Goal: Transaction & Acquisition: Purchase product/service

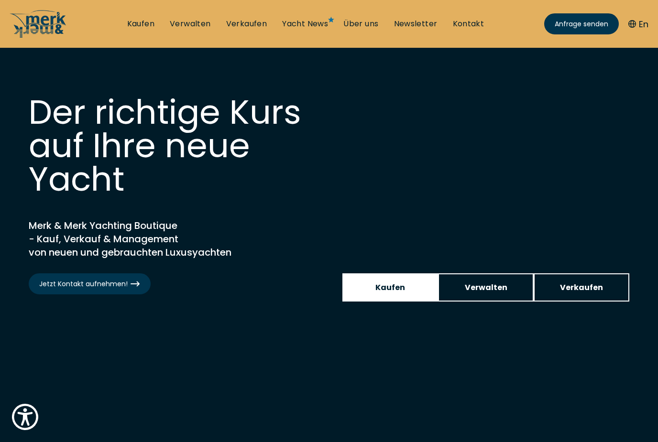
click at [389, 290] on span "Kaufen" at bounding box center [390, 288] width 30 height 12
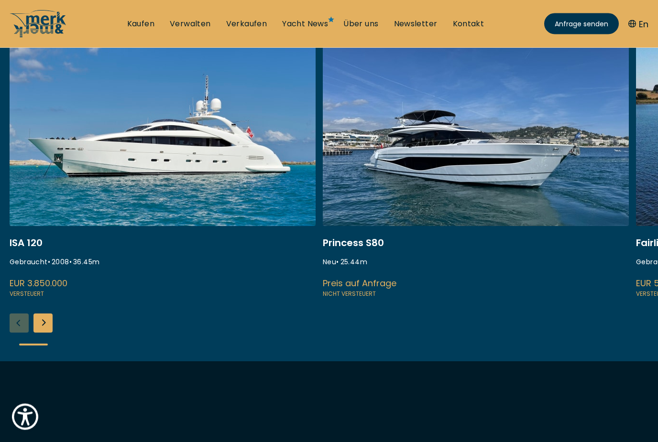
scroll to position [390, 0]
click at [51, 319] on div "Next slide" at bounding box center [42, 323] width 19 height 19
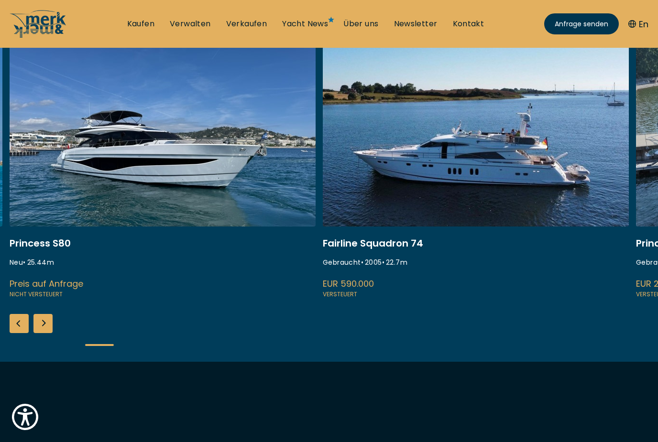
click at [51, 319] on div "Next slide" at bounding box center [42, 323] width 19 height 19
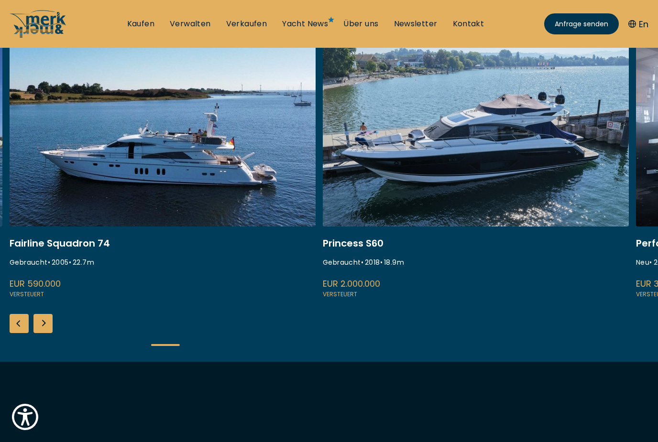
click at [51, 319] on div "Next slide" at bounding box center [42, 323] width 19 height 19
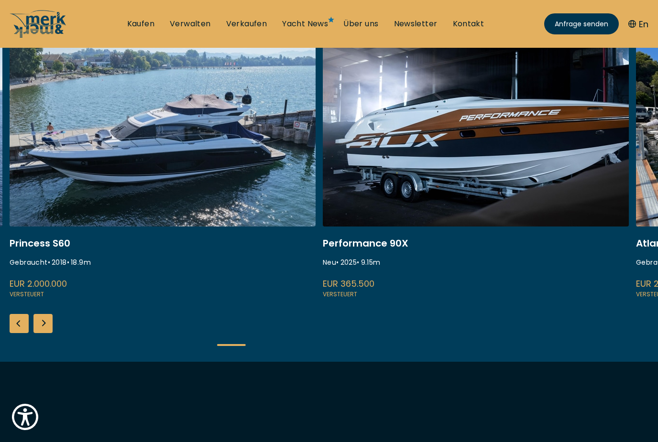
click at [51, 319] on div "Next slide" at bounding box center [42, 323] width 19 height 19
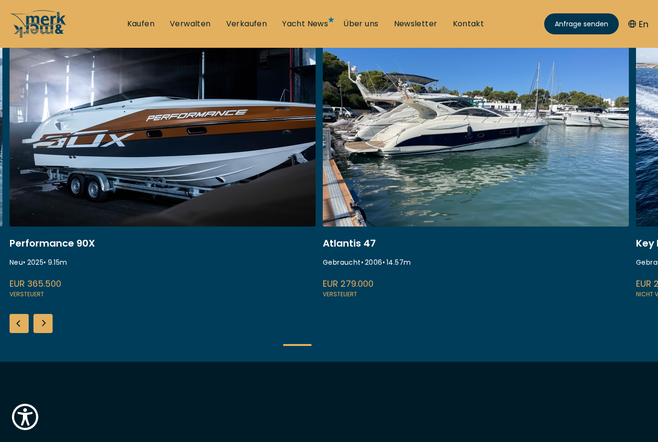
click at [51, 319] on div "Next slide" at bounding box center [42, 323] width 19 height 19
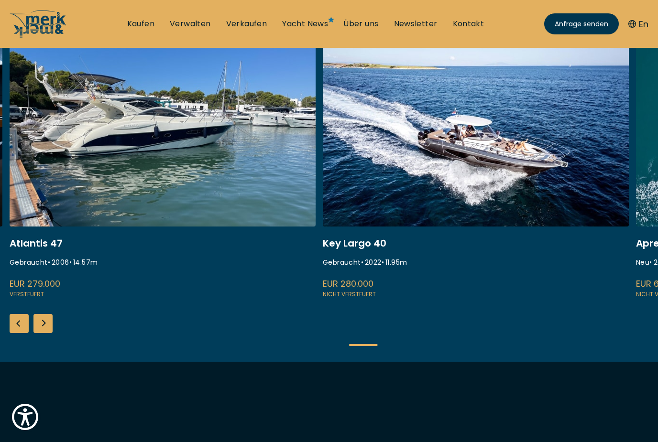
click at [51, 319] on div "Next slide" at bounding box center [42, 323] width 19 height 19
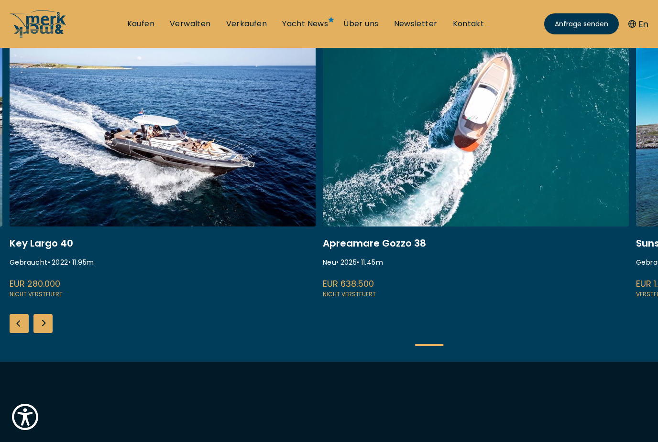
click at [51, 319] on div "Next slide" at bounding box center [42, 323] width 19 height 19
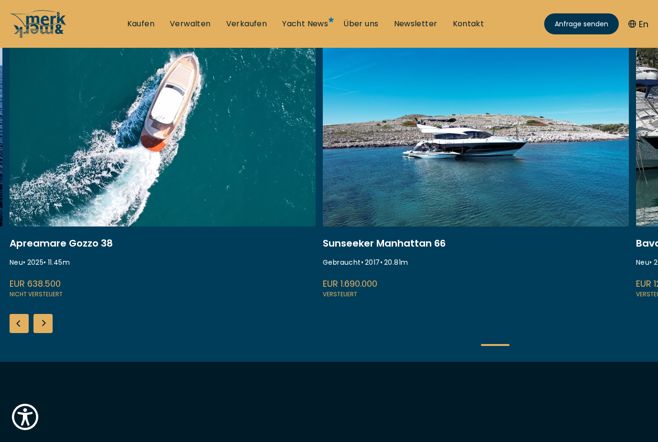
click at [51, 319] on div "Next slide" at bounding box center [42, 323] width 19 height 19
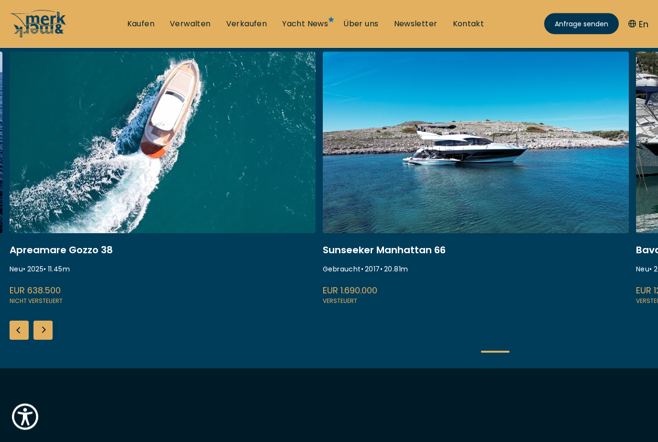
scroll to position [0, 0]
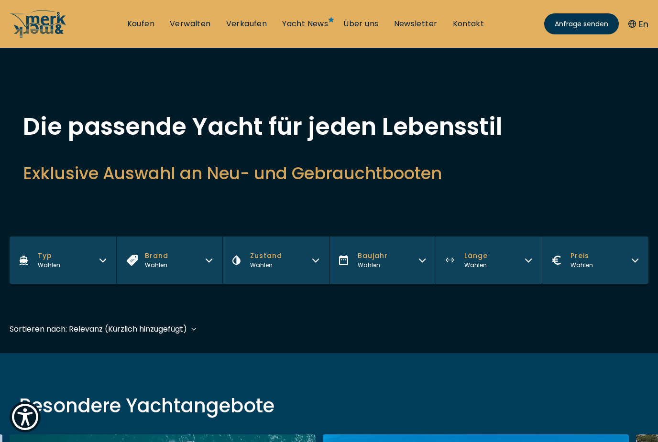
click at [159, 270] on div "Wählen" at bounding box center [156, 265] width 23 height 9
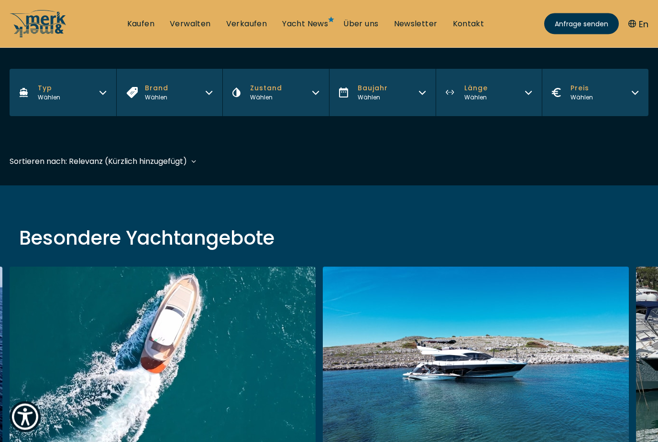
scroll to position [168, 0]
click at [170, 94] on button "Brand Wählen" at bounding box center [169, 92] width 107 height 47
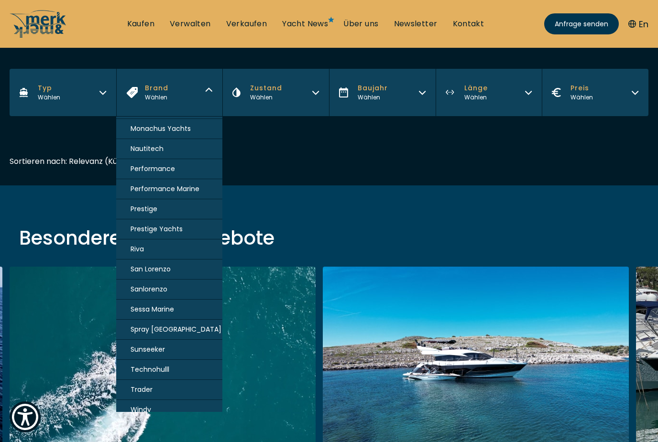
scroll to position [600, 0]
click at [157, 376] on span "Technohulll" at bounding box center [150, 371] width 39 height 10
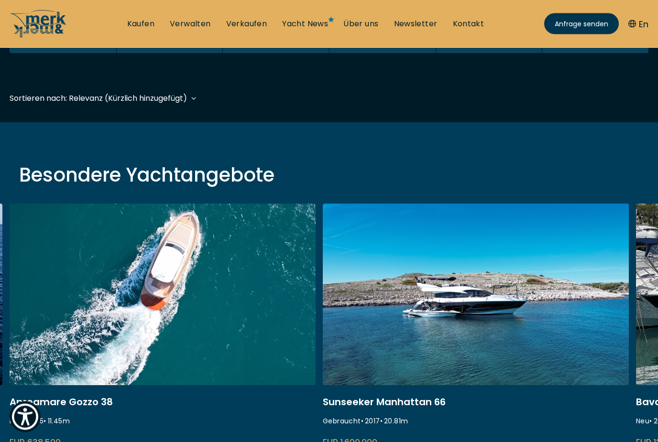
scroll to position [237, 0]
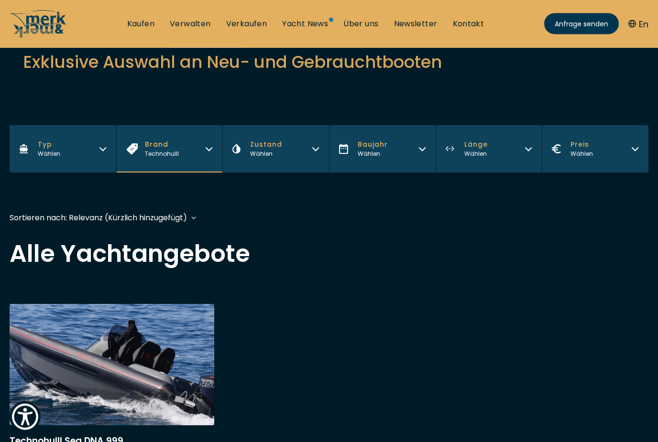
scroll to position [121, 0]
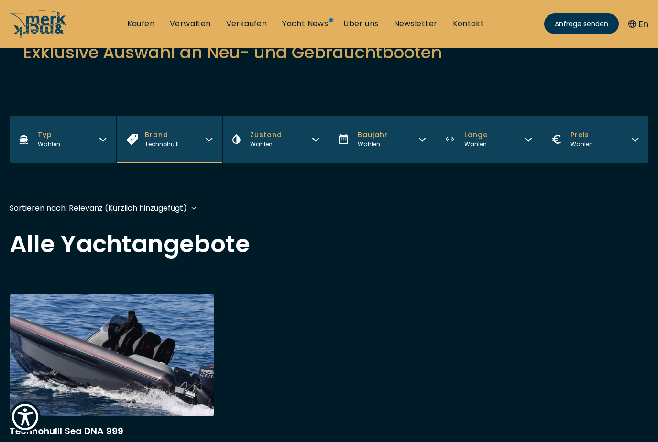
click at [156, 374] on link "More details about Technohulll Sea DNA 999" at bounding box center [112, 389] width 205 height 189
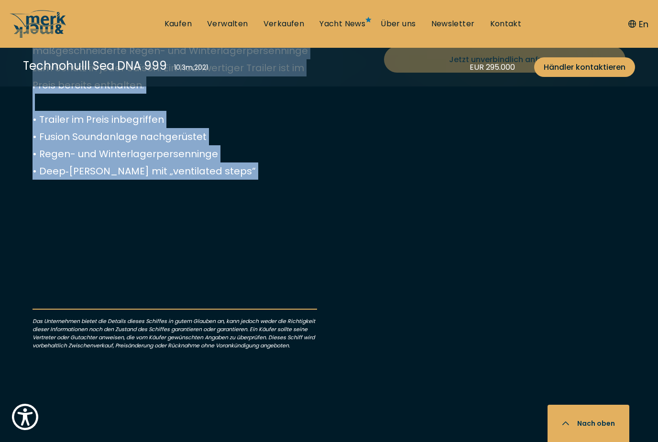
scroll to position [491, 0]
drag, startPoint x: 33, startPoint y: 205, endPoint x: 219, endPoint y: 422, distance: 286.0
click at [219, 350] on div "EUR 295.000 Senden Sie uns Ihre Anfrage Versteuert Zustand Gebraucht Jahr 2021 …" at bounding box center [175, 103] width 285 height 491
copy p "Die SeaDNA 999 von Technohull steht für Sportlichkeit, modernes Design und hera…"
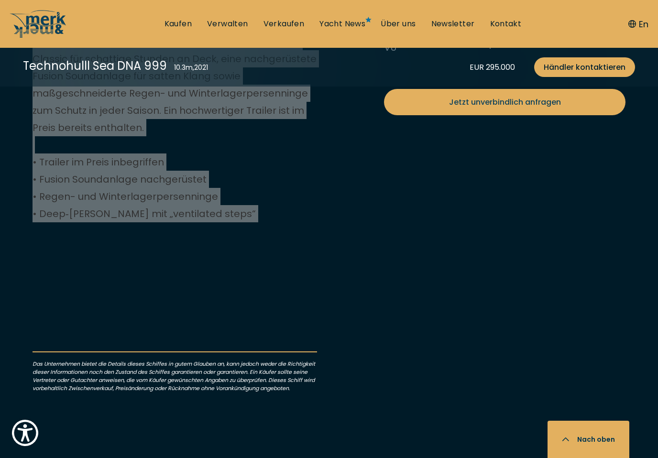
scroll to position [358, 0]
